Goal: Transaction & Acquisition: Purchase product/service

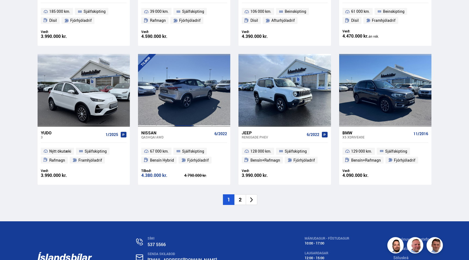
scroll to position [765, 0]
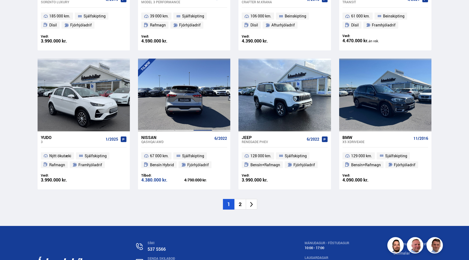
click at [210, 121] on div at bounding box center [202, 95] width 19 height 72
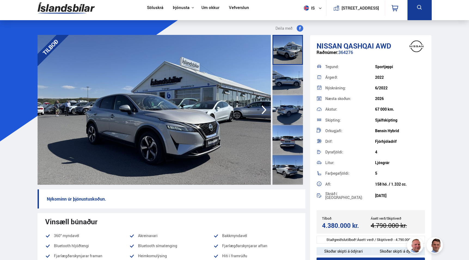
scroll to position [5, 0]
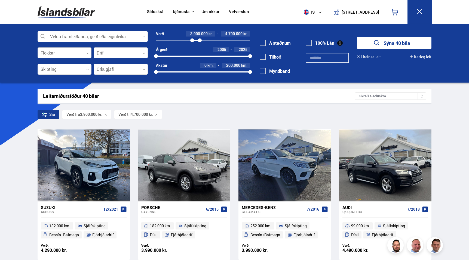
click at [67, 54] on div at bounding box center [65, 53] width 54 height 11
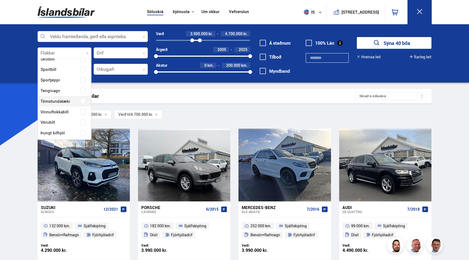
scroll to position [134, 0]
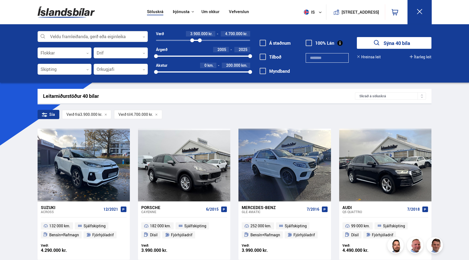
click at [82, 36] on div at bounding box center [93, 36] width 110 height 11
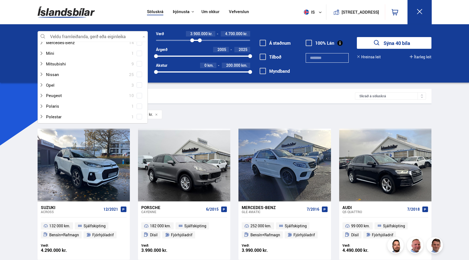
scroll to position [263, 0]
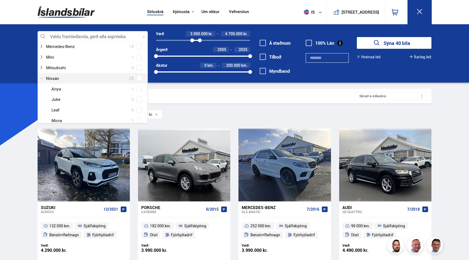
click at [43, 76] on icon at bounding box center [41, 78] width 4 height 4
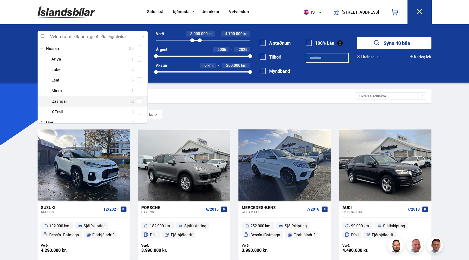
drag, startPoint x: 60, startPoint y: 96, endPoint x: 141, endPoint y: 87, distance: 81.2
click at [60, 97] on div at bounding box center [98, 101] width 96 height 8
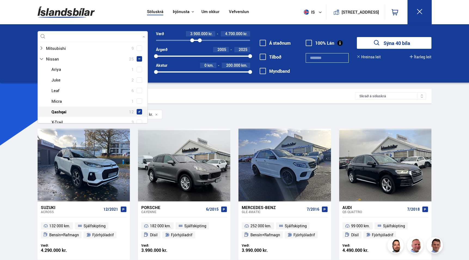
click at [140, 95] on div "Nissan Ariya 1 Nissan Juke 2 Nissan Leaf 6 Nissan Micra 1 Nissan Qashqai 12 Nis…" at bounding box center [93, 95] width 110 height 63
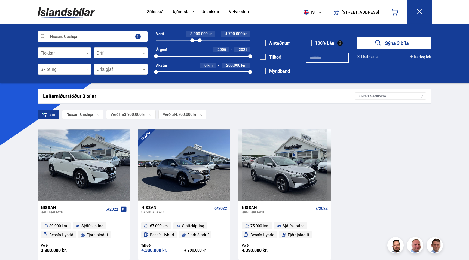
click at [441, 124] on div "Söluskrá Þjónusta Íslandsbílar [DOMAIN_NAME] Íslandsvörn Leiðbeiningar Um okkur…" at bounding box center [234, 185] width 469 height 370
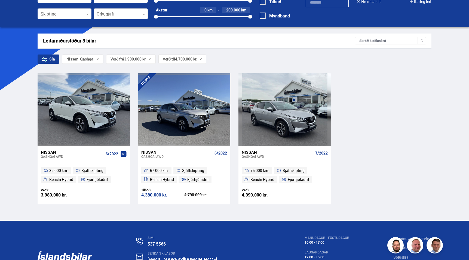
scroll to position [56, 0]
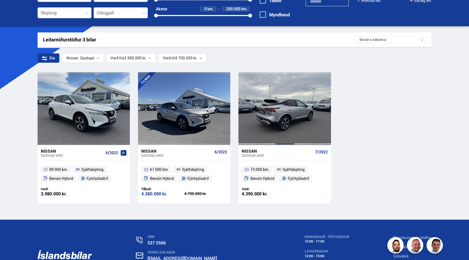
click at [289, 130] on div at bounding box center [284, 108] width 19 height 72
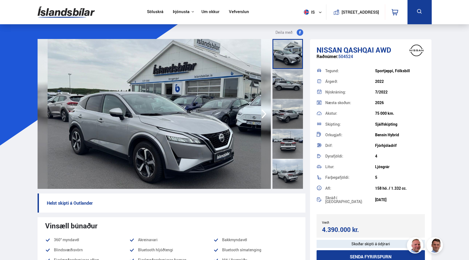
click at [348, 58] on div "Raðnúmer: 504524" at bounding box center [371, 59] width 109 height 11
copy div "504524"
